Goal: Task Accomplishment & Management: Complete application form

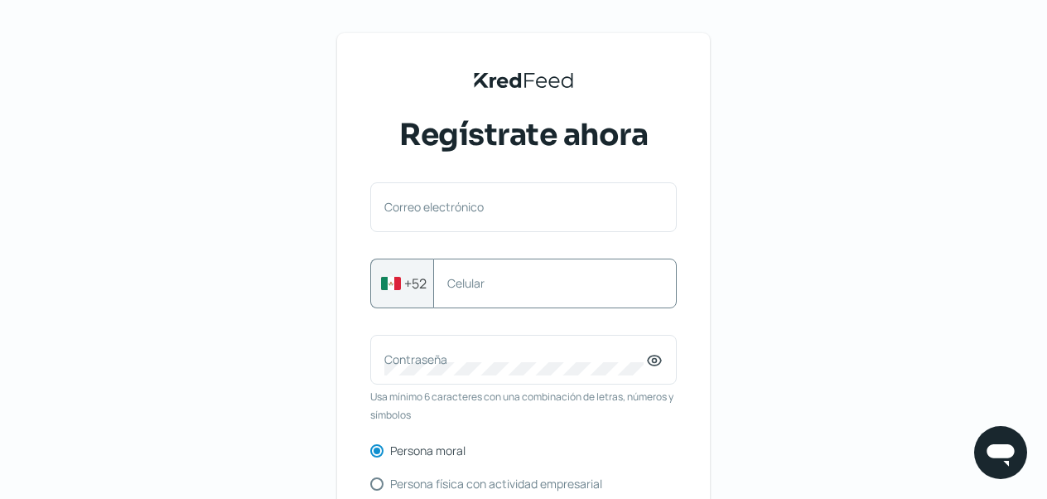
click at [552, 292] on div "Celular" at bounding box center [555, 283] width 244 height 50
type input "5554056204"
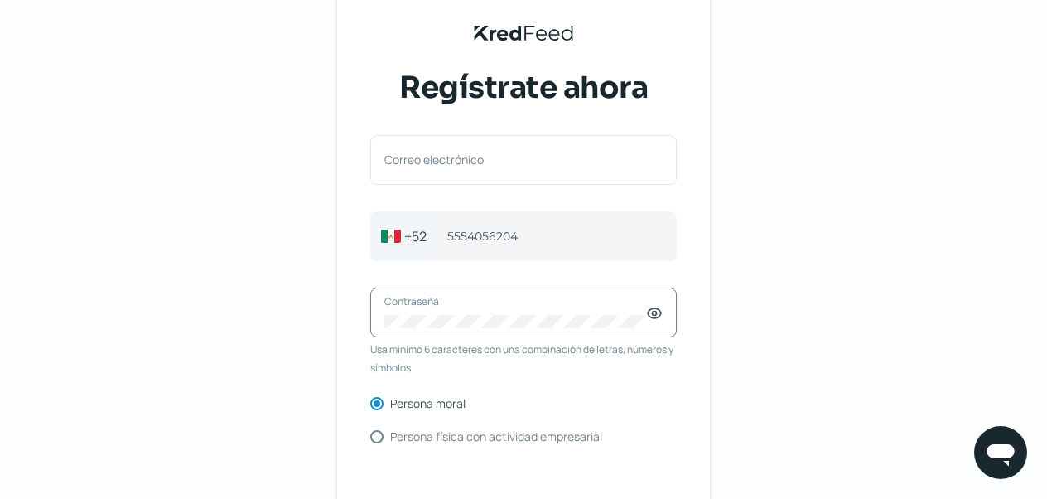
scroll to position [83, 0]
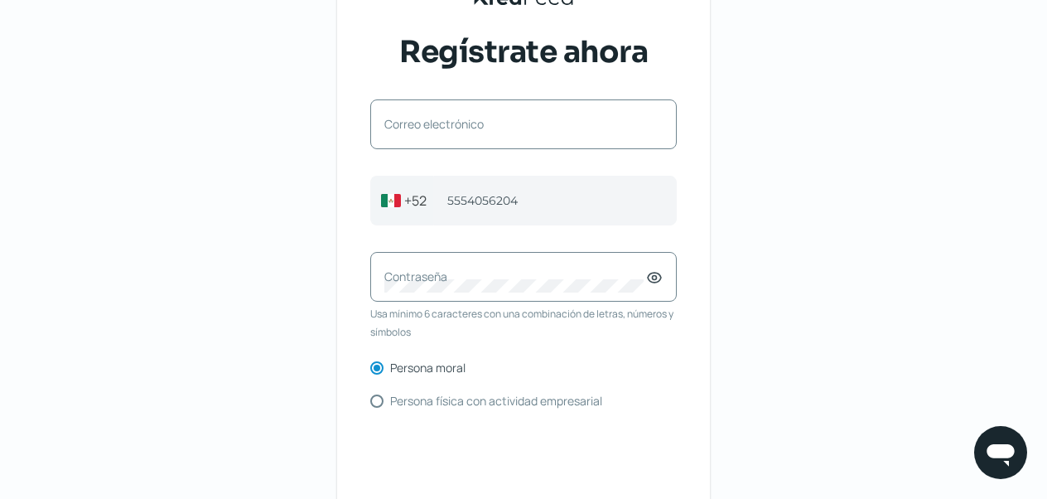
click at [542, 121] on label "Correo electrónico" at bounding box center [515, 124] width 262 height 16
click at [542, 125] on input "Correo electrónico" at bounding box center [523, 132] width 278 height 15
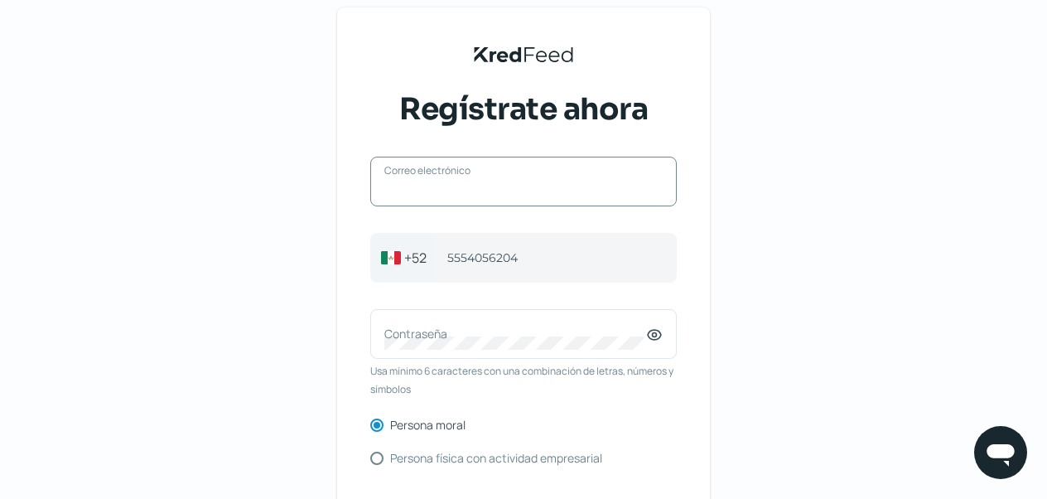
scroll to position [0, 0]
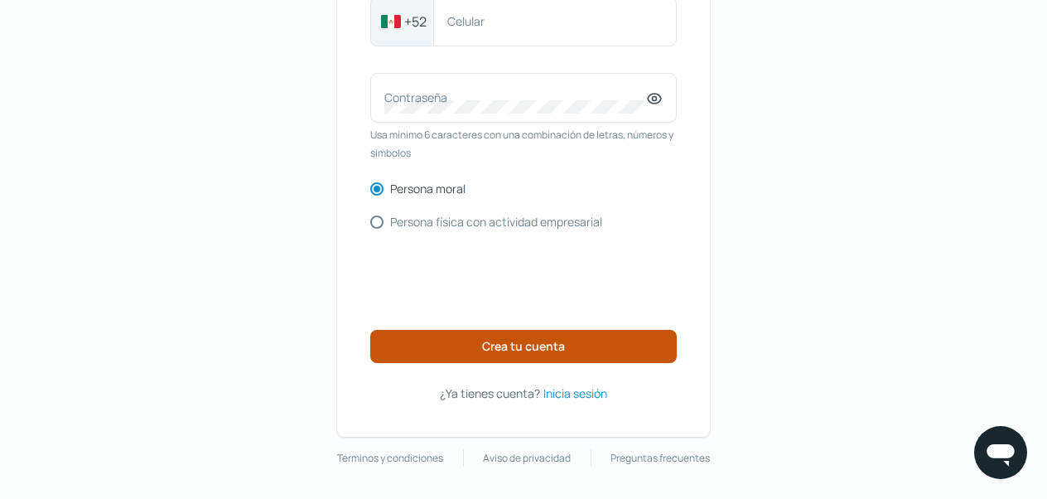
scroll to position [263, 0]
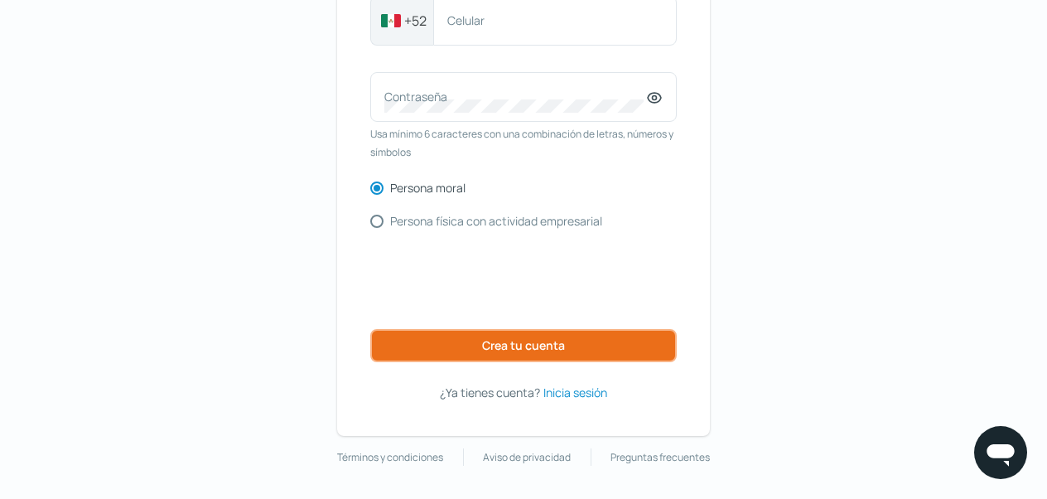
click at [547, 340] on span "Crea tu cuenta" at bounding box center [523, 346] width 83 height 12
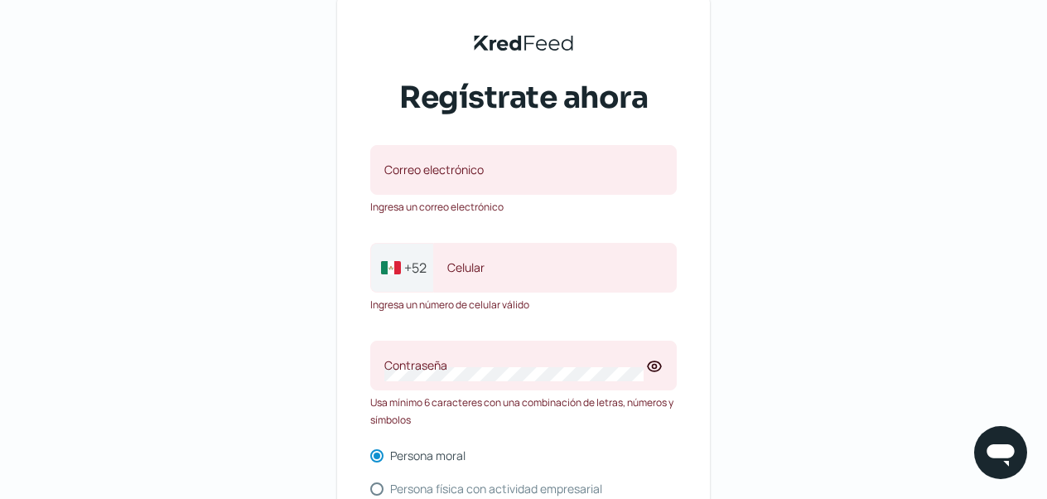
scroll to position [32, 0]
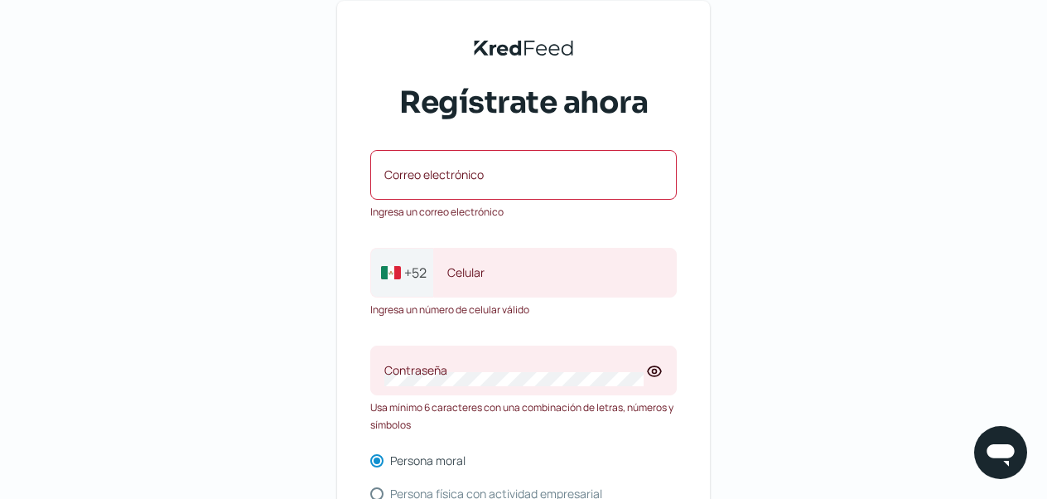
click at [480, 176] on label "Correo electrónico" at bounding box center [515, 175] width 262 height 16
click at [480, 176] on input "Correo electrónico" at bounding box center [523, 183] width 278 height 15
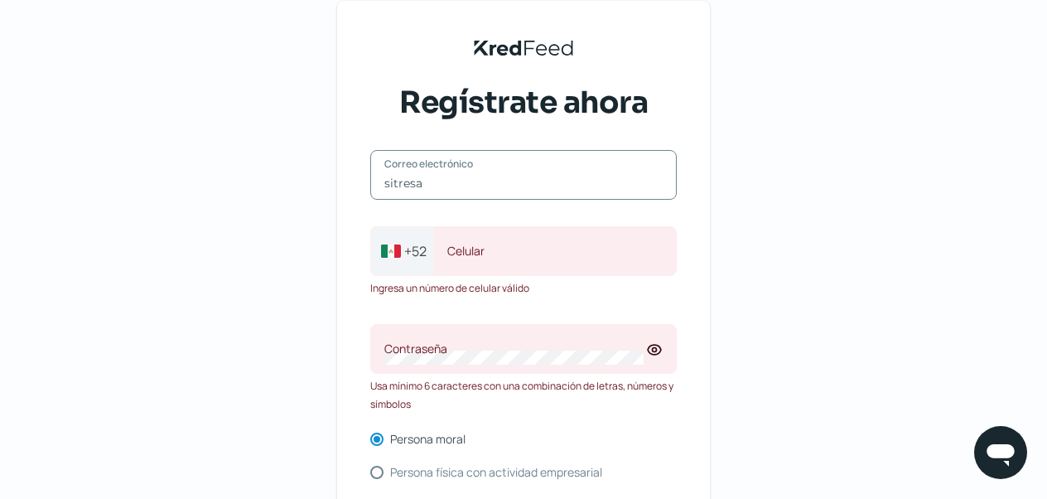
type input "[EMAIL_ADDRESS][DOMAIN_NAME]"
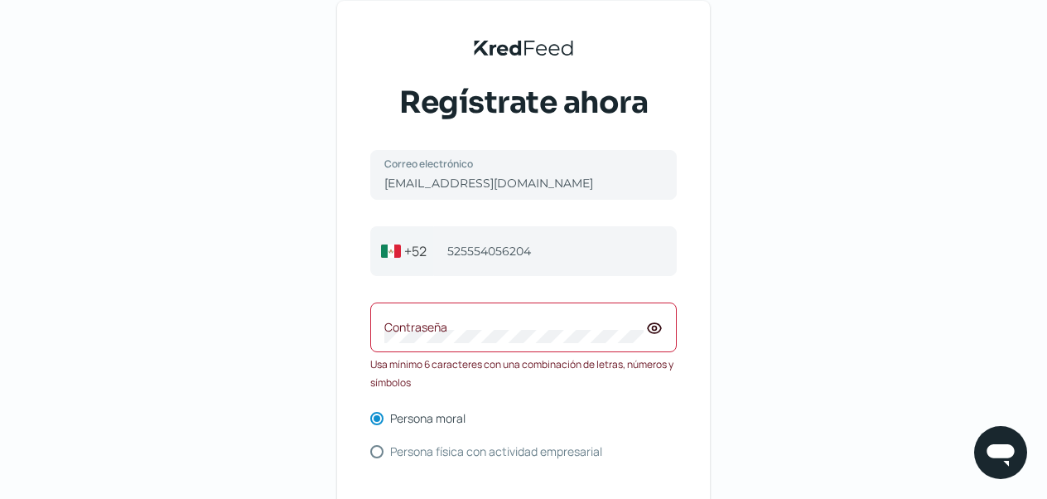
click at [483, 331] on label "Contraseña" at bounding box center [515, 327] width 262 height 16
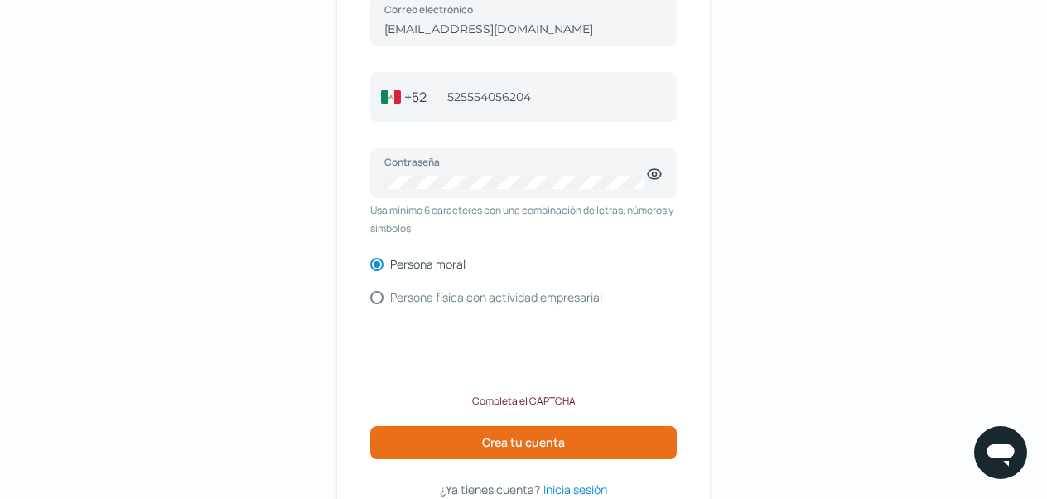
scroll to position [198, 0]
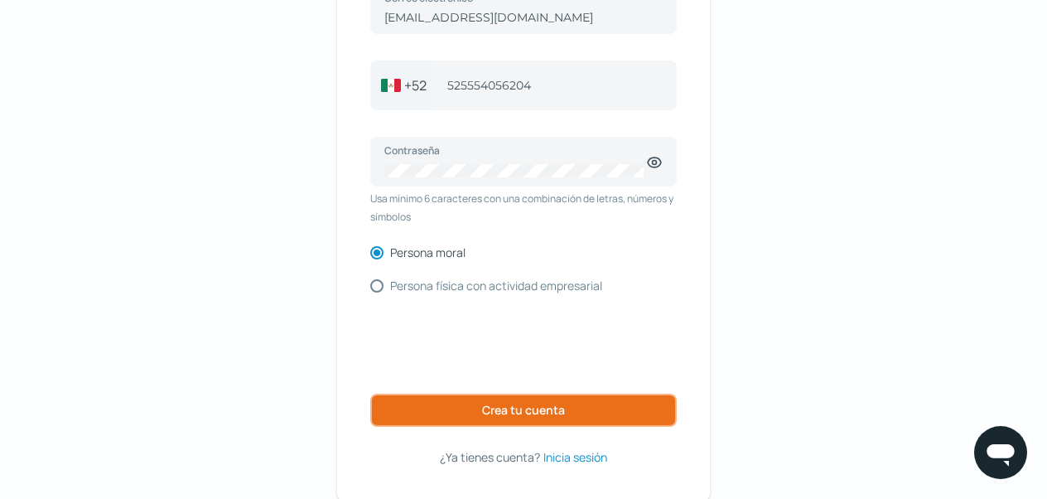
click at [538, 409] on span "Crea tu cuenta" at bounding box center [523, 410] width 83 height 12
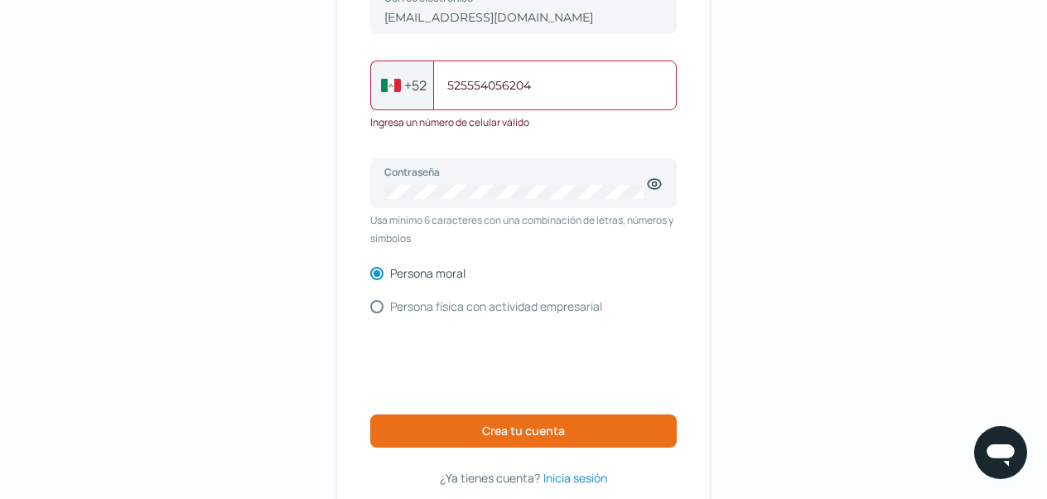
drag, startPoint x: 462, startPoint y: 86, endPoint x: 482, endPoint y: 137, distance: 54.3
click at [462, 86] on input "525554056204" at bounding box center [554, 85] width 215 height 15
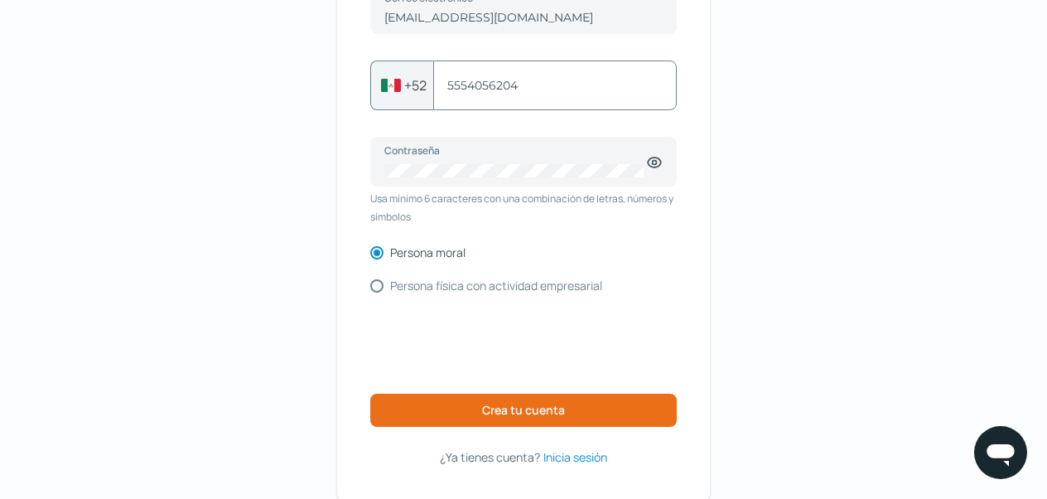
type input "5554056204"
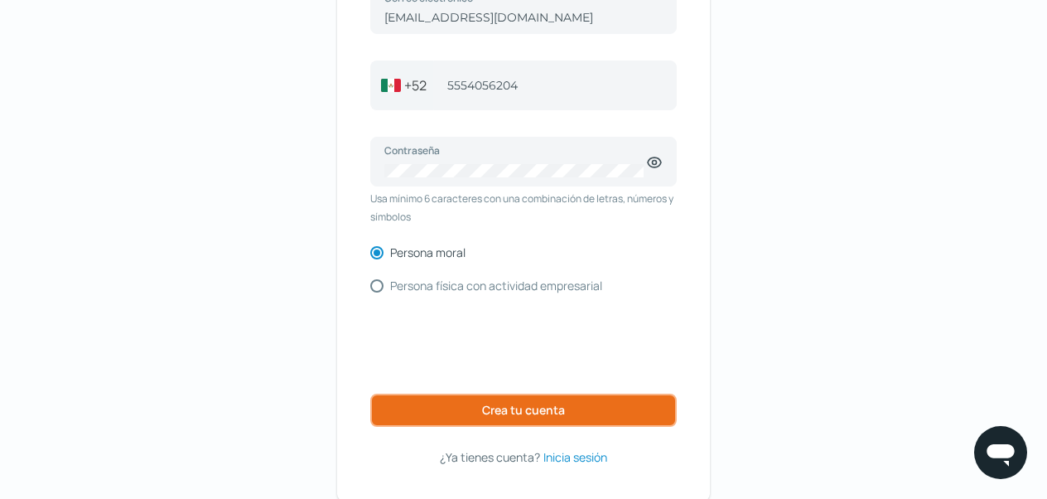
click at [545, 412] on span "Crea tu cuenta" at bounding box center [523, 410] width 83 height 12
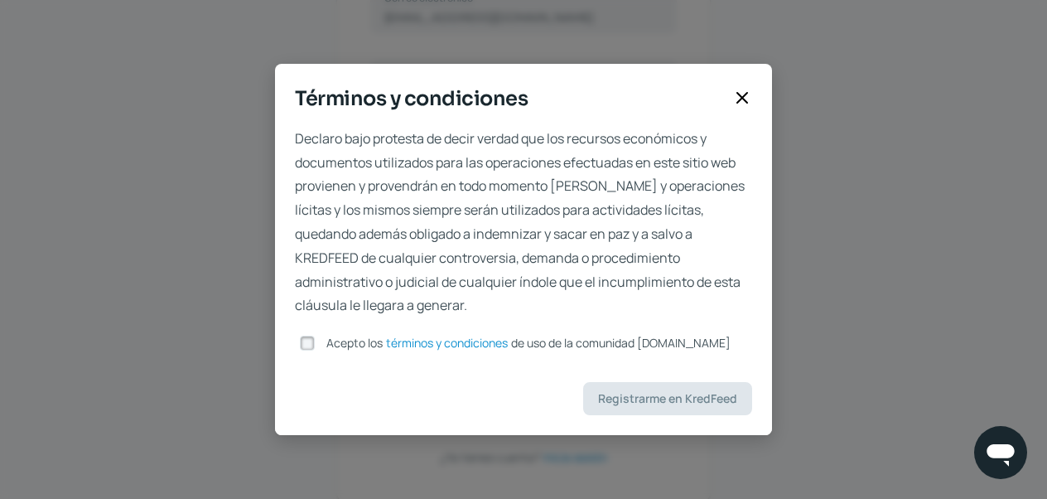
click at [307, 342] on input "Acepto los términos y condiciones de uso de la comunidad [DOMAIN_NAME]" at bounding box center [307, 342] width 15 height 15
checkbox input "true"
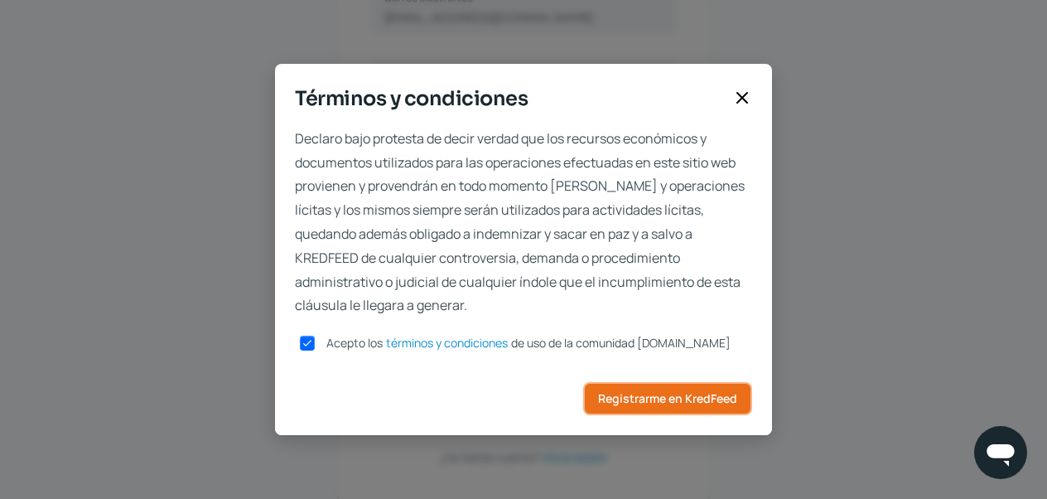
click at [675, 402] on span "Registrarme en KredFeed" at bounding box center [667, 399] width 139 height 12
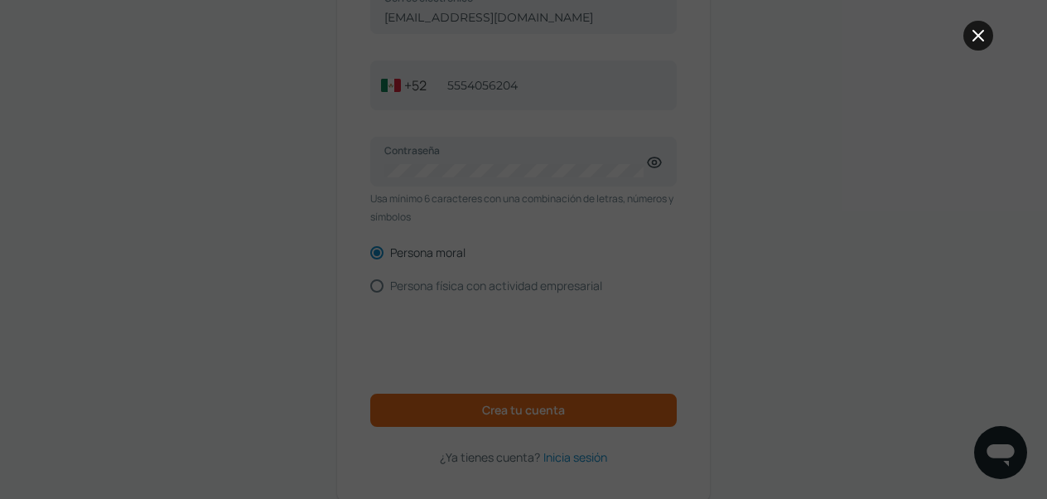
click at [982, 38] on icon at bounding box center [978, 36] width 20 height 20
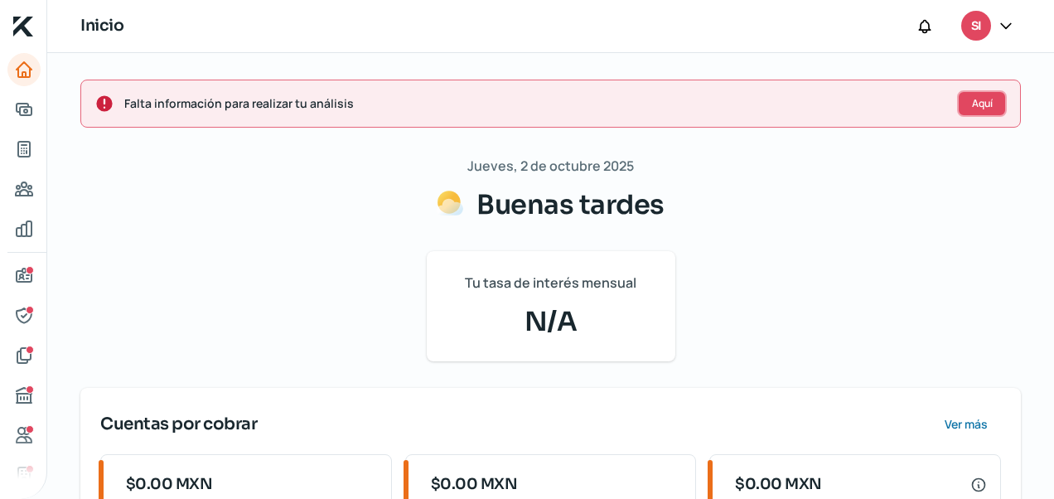
click at [982, 99] on span "Aquí" at bounding box center [982, 104] width 21 height 10
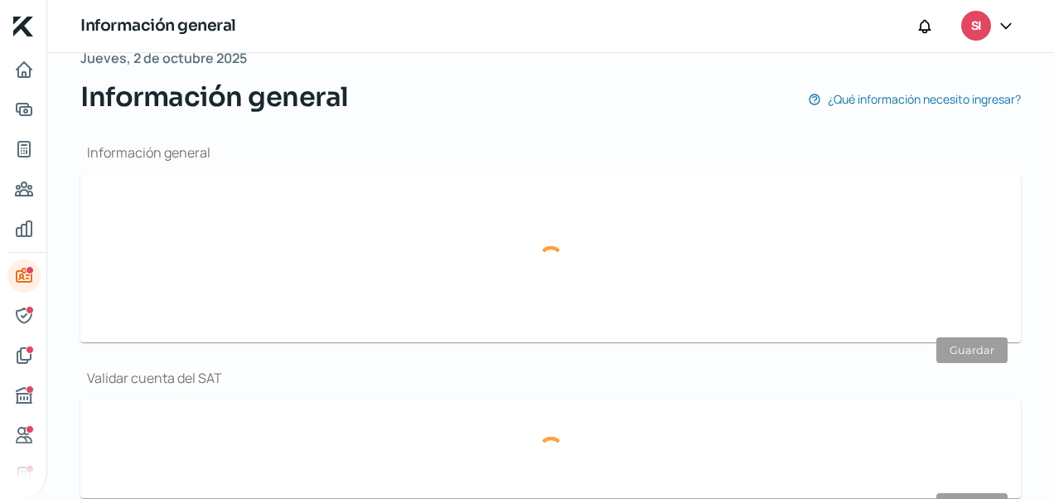
type input "[EMAIL_ADDRESS][DOMAIN_NAME]"
type input "55 - 5405 - 6204"
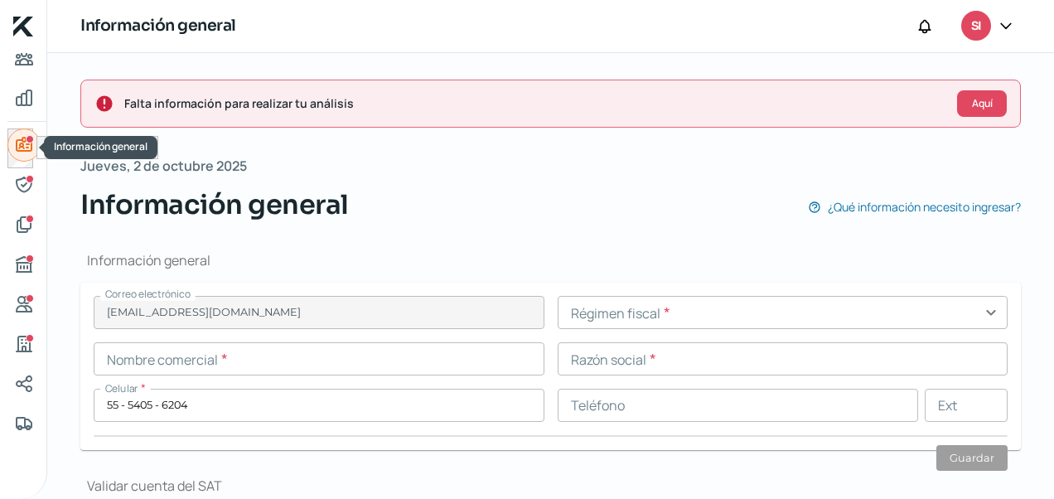
click at [26, 151] on icon "Información general" at bounding box center [24, 144] width 15 height 13
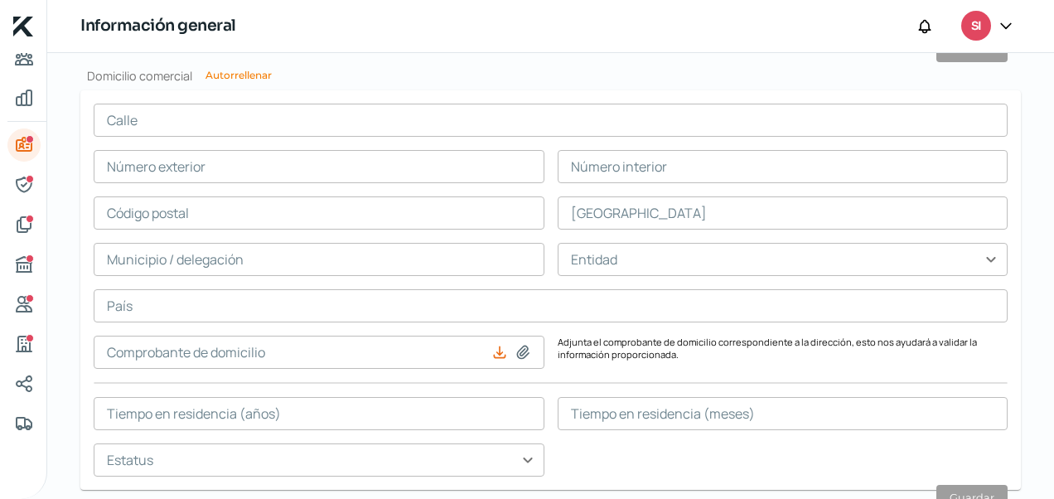
scroll to position [1116, 0]
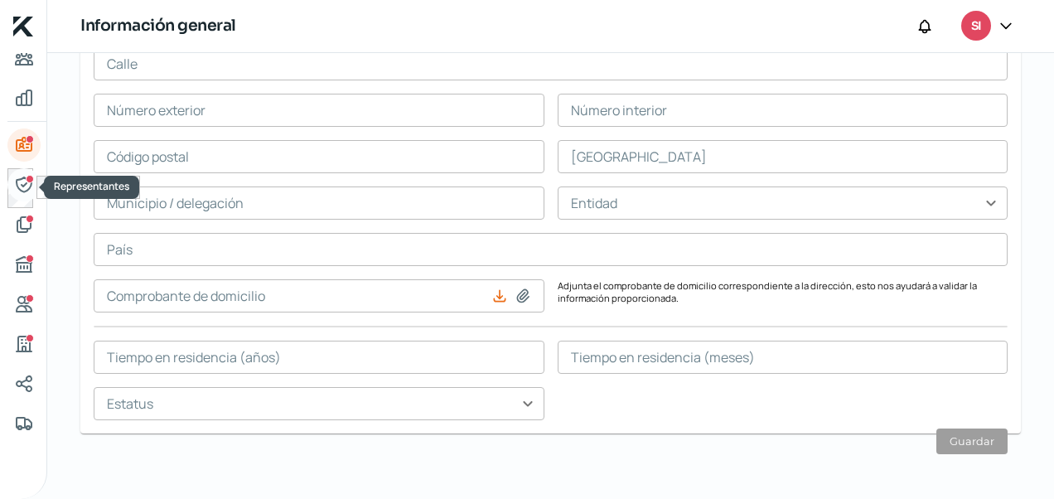
click at [26, 179] on div "Representantes" at bounding box center [30, 179] width 8 height 8
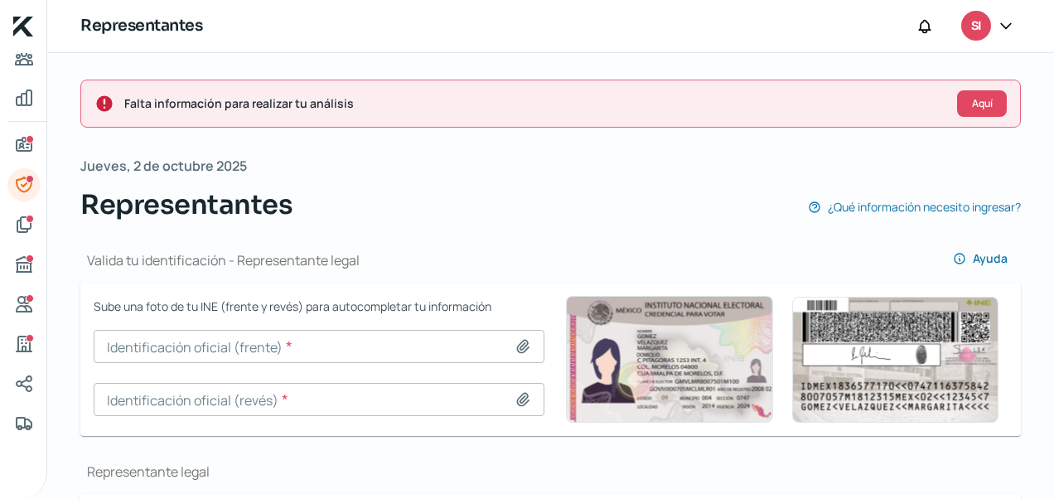
click at [1006, 30] on icon at bounding box center [1005, 25] width 17 height 17
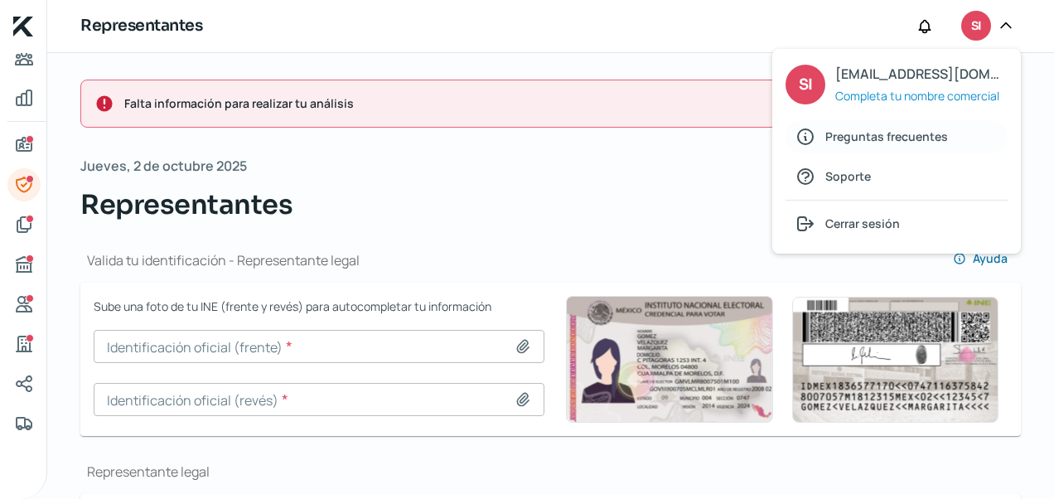
click at [857, 142] on span "Preguntas frecuentes" at bounding box center [886, 136] width 123 height 21
